Goal: Information Seeking & Learning: Learn about a topic

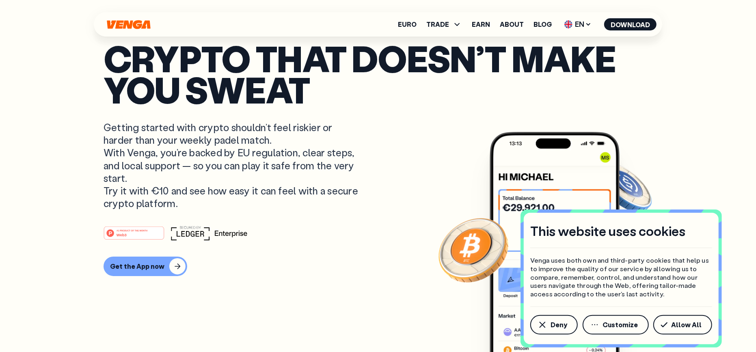
click at [559, 326] on span "Deny" at bounding box center [559, 325] width 17 height 6
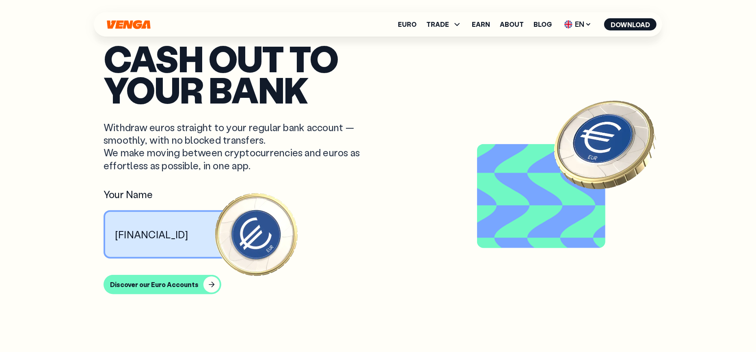
scroll to position [646, 0]
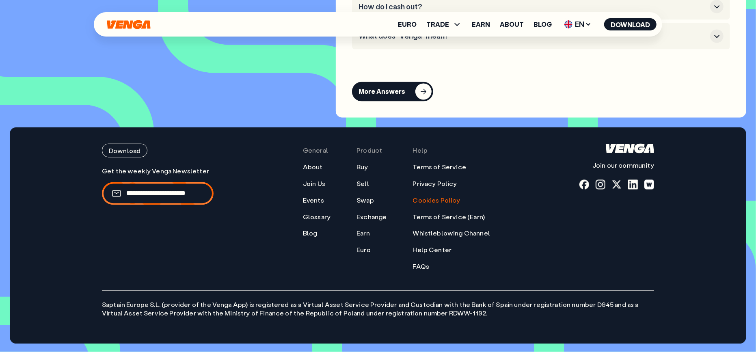
scroll to position [3748, 0]
click at [436, 185] on link "Privacy Policy" at bounding box center [435, 184] width 44 height 9
click at [443, 170] on link "Terms of Service" at bounding box center [440, 167] width 54 height 9
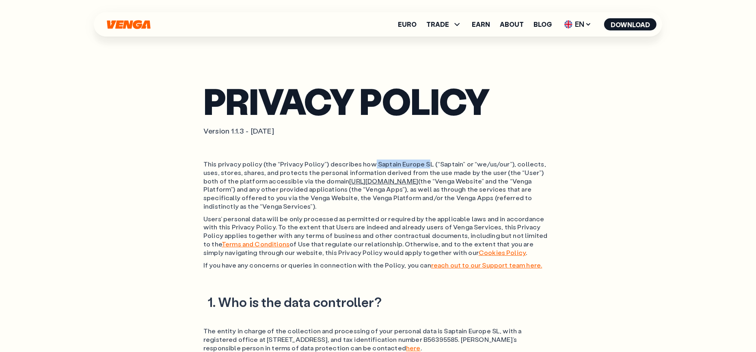
drag, startPoint x: 423, startPoint y: 165, endPoint x: 370, endPoint y: 162, distance: 53.2
click at [370, 162] on p "This privacy policy (the “Privacy Policy”) describes how Saptain Europe SL (“Sa…" at bounding box center [377, 185] width 349 height 51
drag, startPoint x: 423, startPoint y: 163, endPoint x: 371, endPoint y: 160, distance: 52.4
click at [371, 160] on p "This privacy policy (the “Privacy Policy”) describes how Saptain Europe SL (“Sa…" at bounding box center [377, 185] width 349 height 51
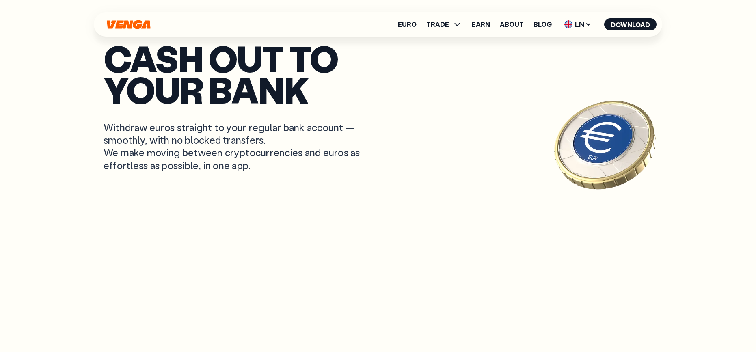
scroll to position [3748, 0]
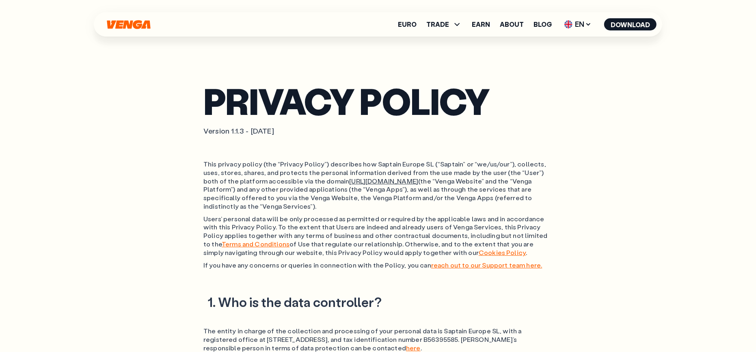
click at [377, 165] on p "This privacy policy (the “Privacy Policy”) describes how Saptain Europe SL (“Sa…" at bounding box center [377, 185] width 349 height 51
copy p "Saptain"
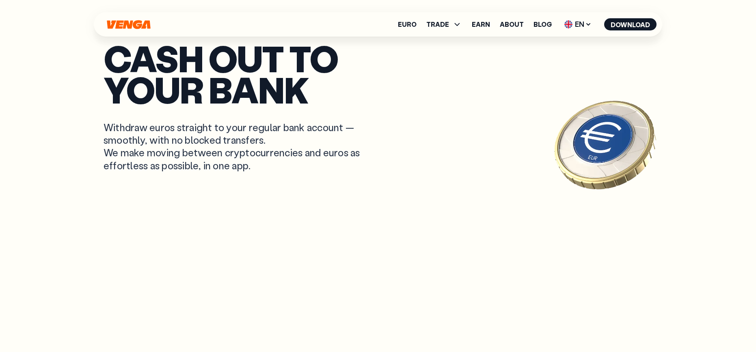
scroll to position [3748, 0]
